Goal: Information Seeking & Learning: Learn about a topic

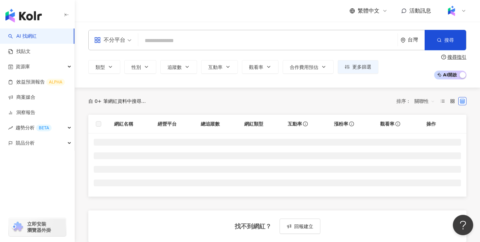
click at [417, 46] on div "台灣" at bounding box center [412, 40] width 24 height 20
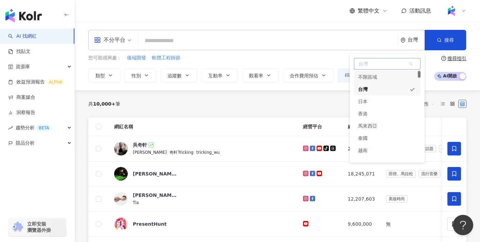
click at [390, 67] on span "台灣" at bounding box center [387, 63] width 66 height 11
type input "*"
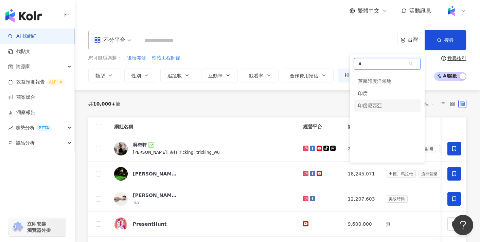
click at [380, 103] on div "印度尼西亞" at bounding box center [370, 106] width 24 height 12
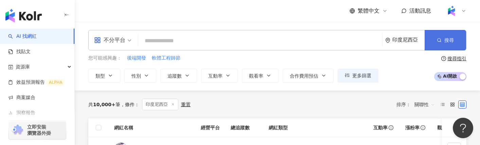
click at [445, 44] on button "搜尋" at bounding box center [444, 40] width 41 height 20
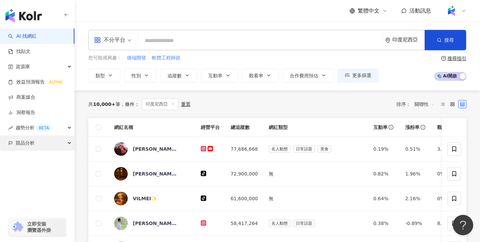
click at [45, 139] on div "競品分析" at bounding box center [37, 142] width 74 height 15
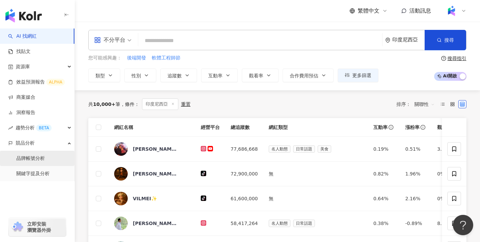
click at [45, 139] on link "品牌帳號分析" at bounding box center [30, 158] width 29 height 7
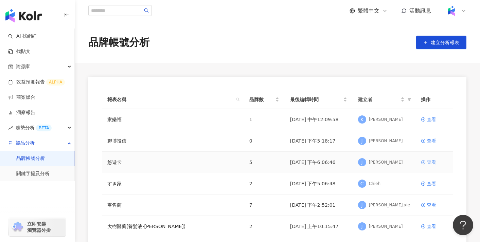
click at [430, 139] on div "查看" at bounding box center [432, 162] width 10 height 7
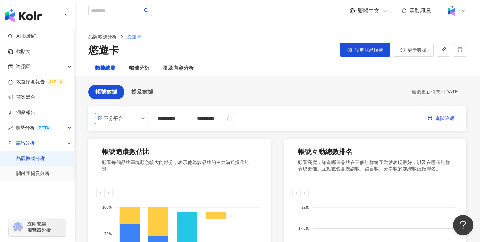
click at [136, 117] on span "不分平台" at bounding box center [122, 118] width 49 height 10
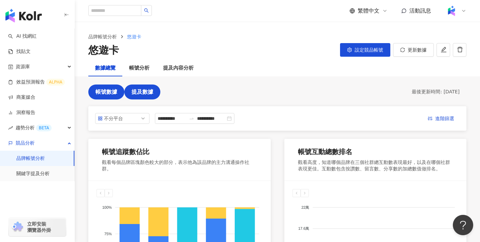
click at [143, 94] on span "提及數據" at bounding box center [142, 92] width 22 height 6
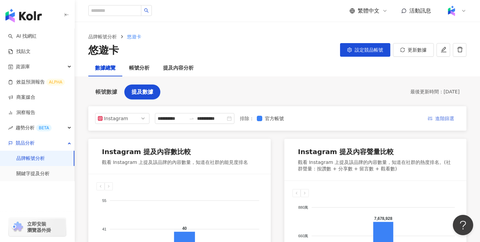
click at [436, 122] on span "進階篩選" at bounding box center [444, 118] width 19 height 11
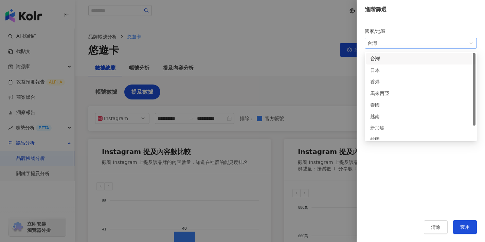
click at [412, 44] on span "台灣" at bounding box center [420, 43] width 107 height 10
